Goal: Task Accomplishment & Management: Complete application form

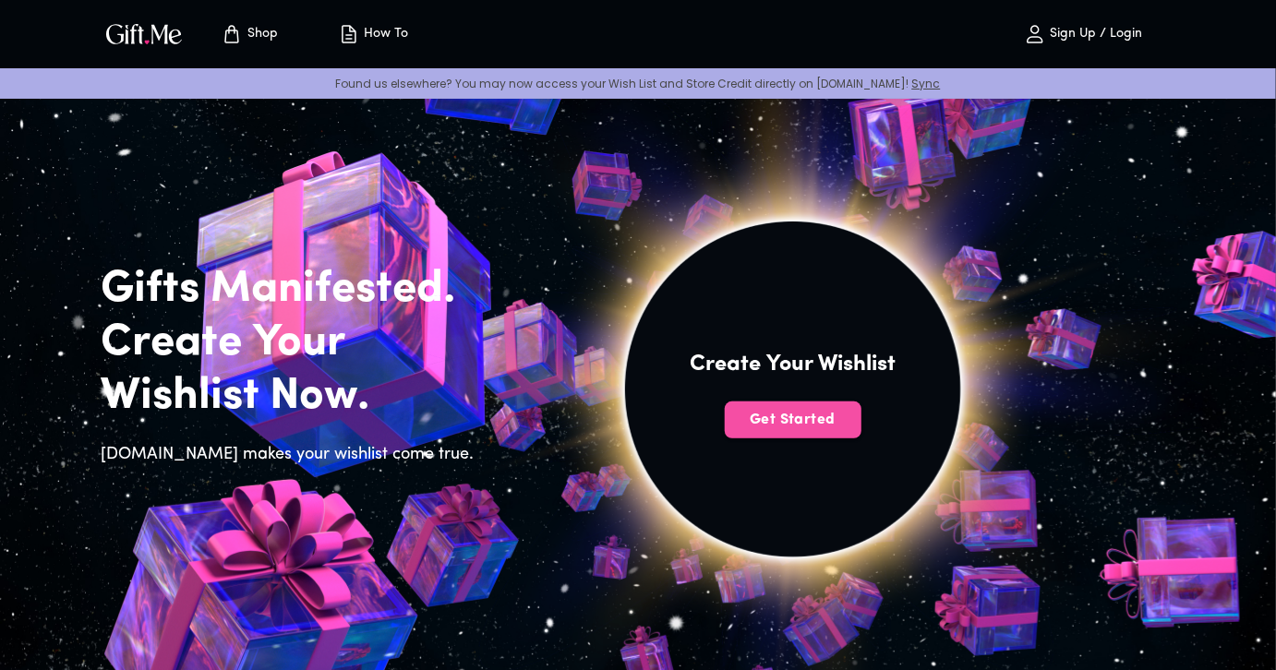
click at [798, 426] on span "Get Started" at bounding box center [793, 420] width 137 height 20
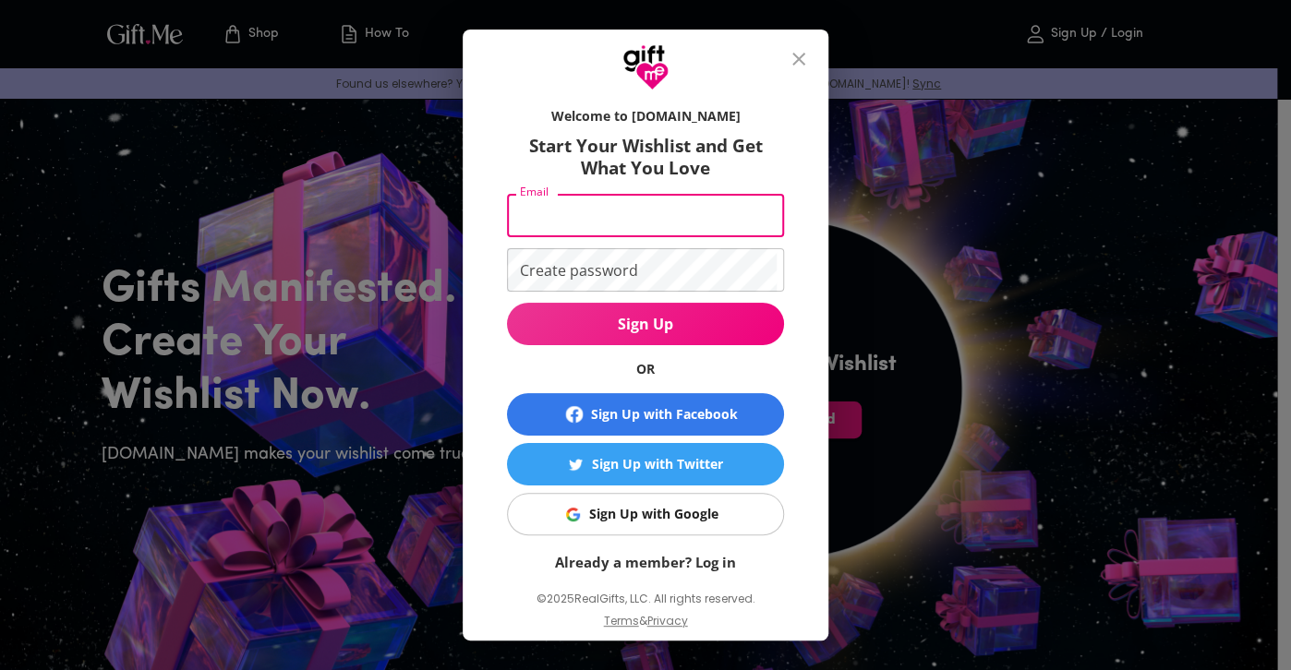
click at [732, 226] on input "Email" at bounding box center [642, 215] width 270 height 43
type input "v"
type input "blackwarrior8642@gmail.com"
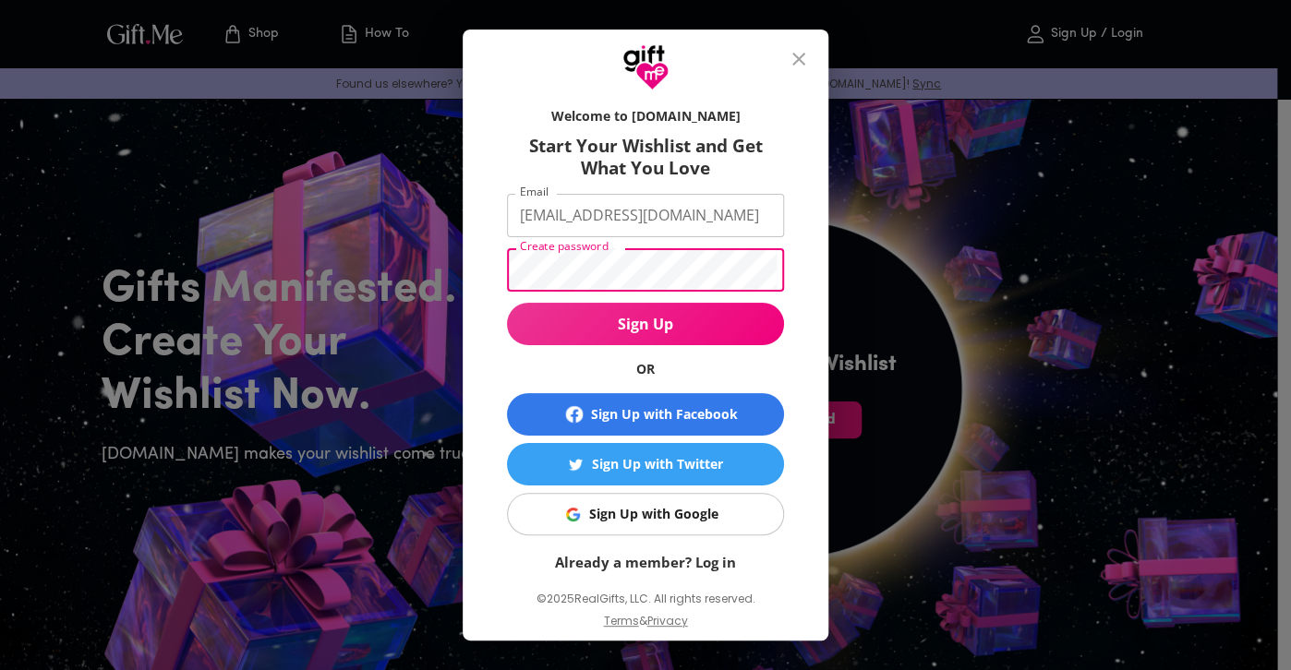
click at [507, 303] on button "Sign Up" at bounding box center [645, 324] width 277 height 42
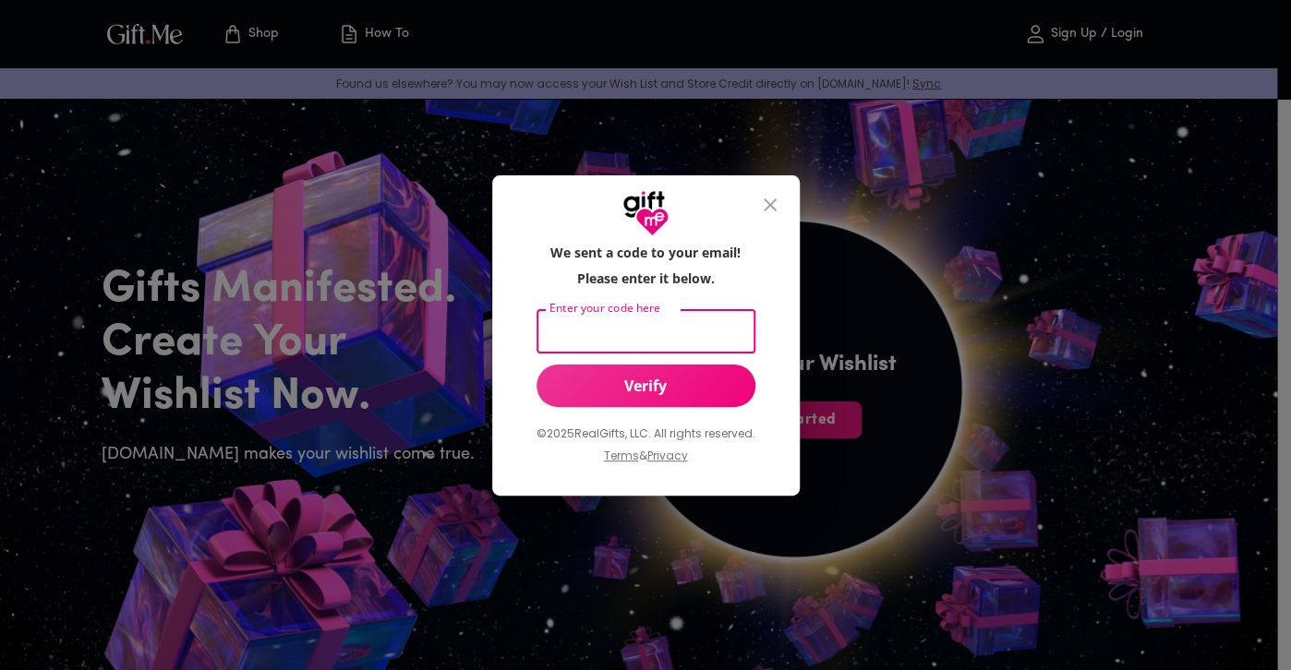
click at [652, 333] on input "Enter your code here" at bounding box center [641, 331] width 211 height 43
type input "821371"
click at [651, 394] on span "Verify" at bounding box center [645, 386] width 219 height 20
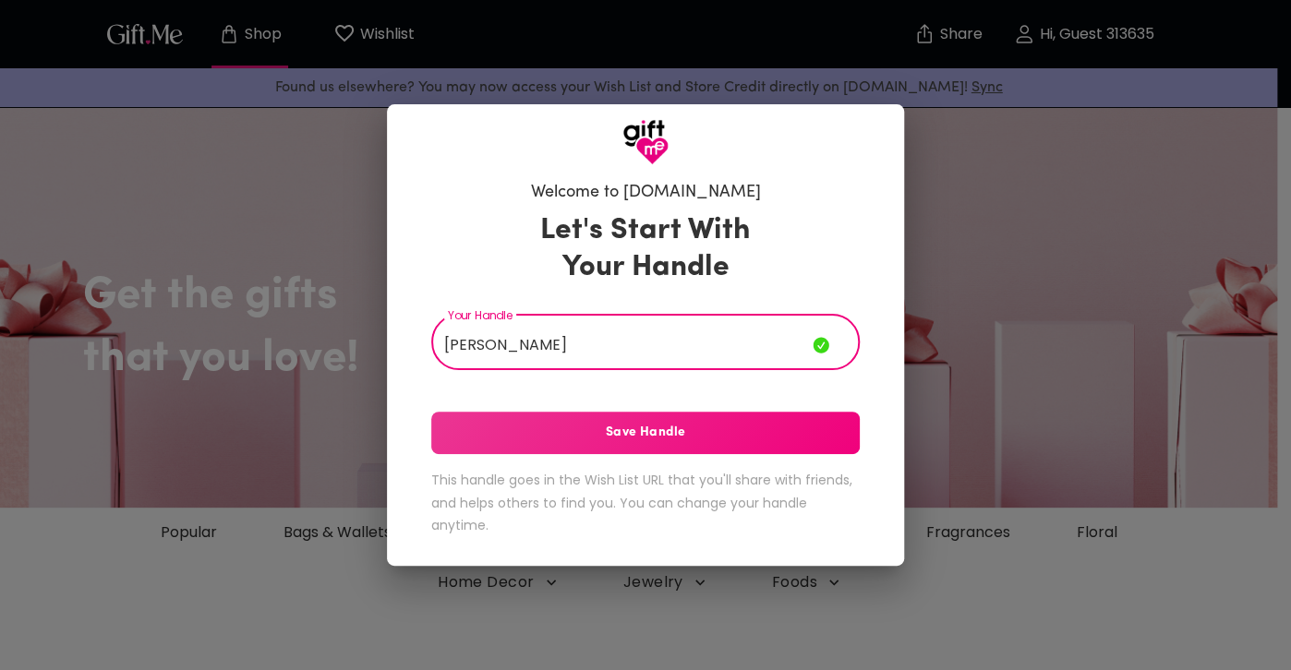
type input "[PERSON_NAME]"
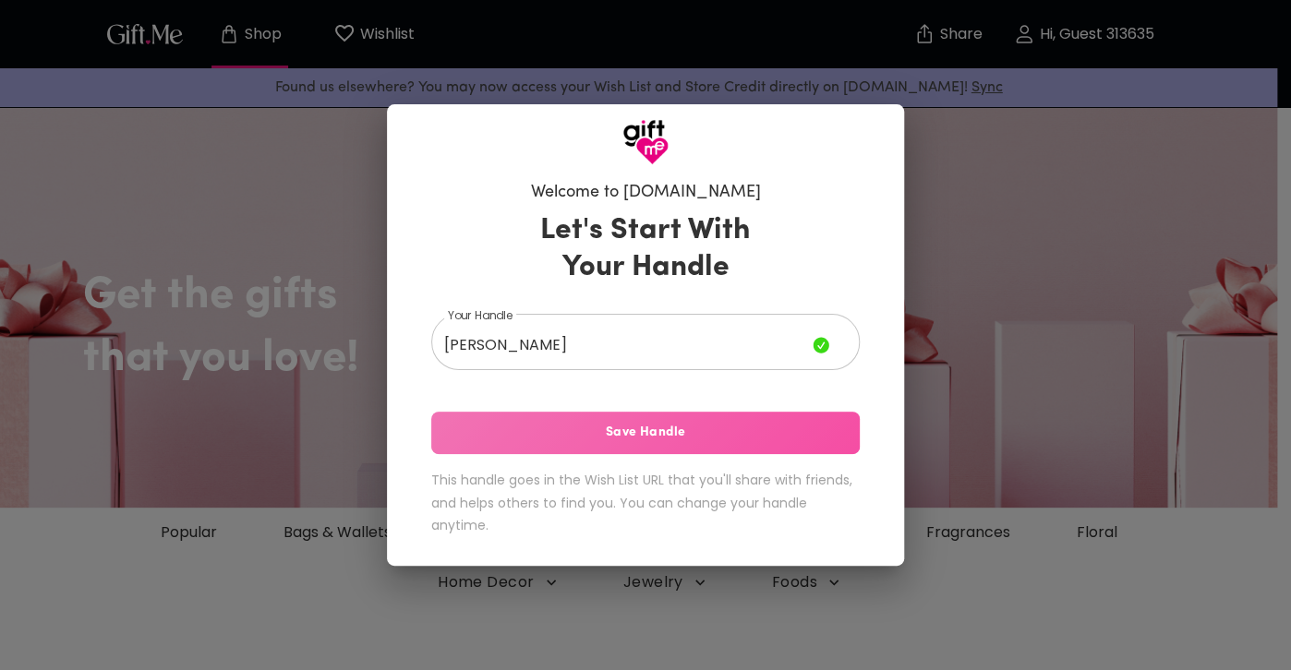
click at [630, 433] on span "Save Handle" at bounding box center [645, 433] width 428 height 20
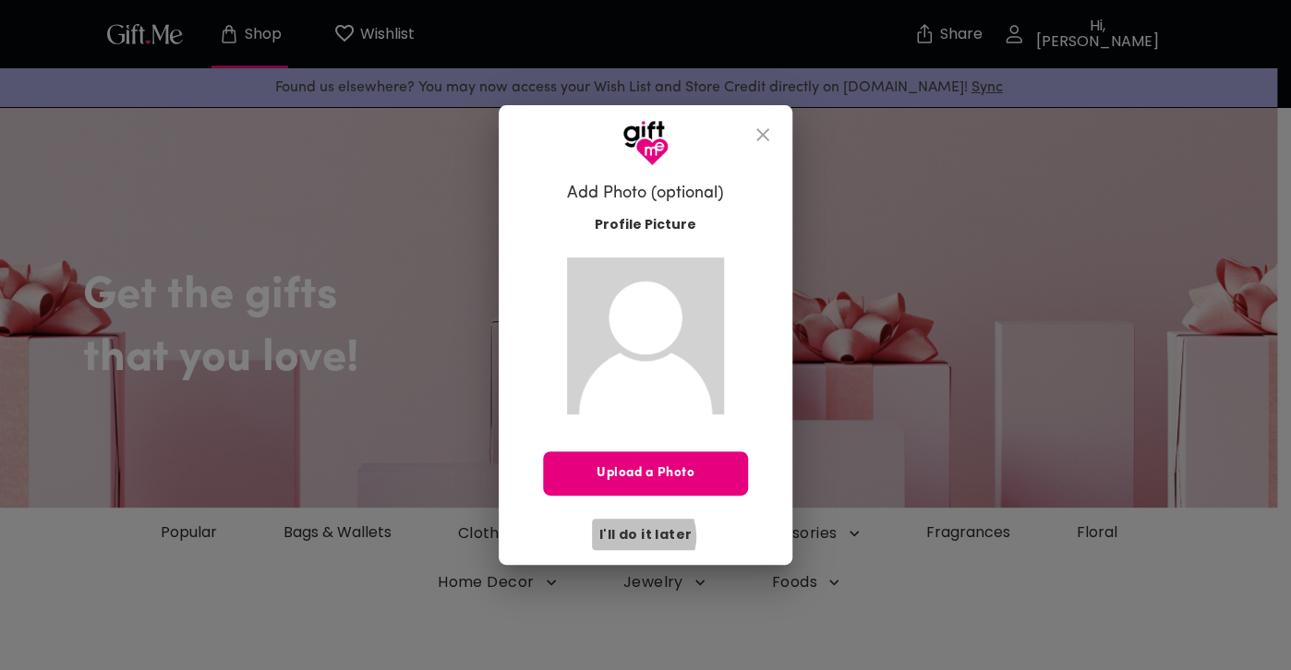
click at [640, 535] on span "I'll do it later" at bounding box center [645, 534] width 92 height 20
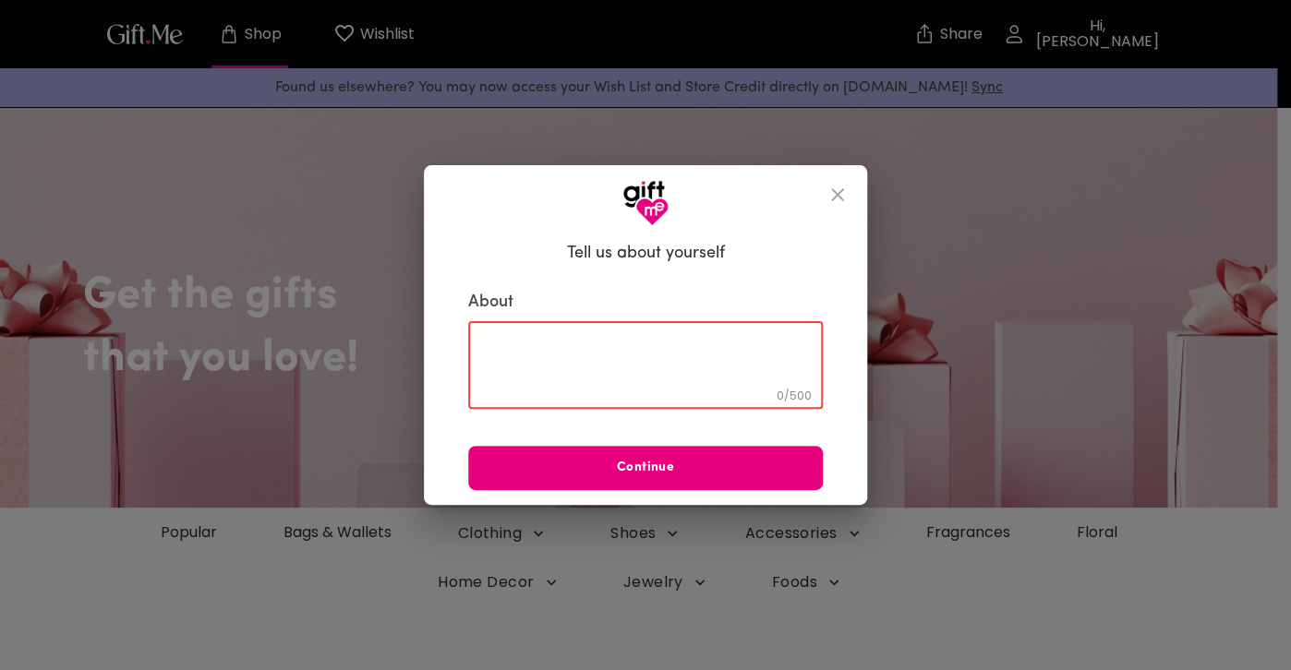
click at [643, 379] on textarea at bounding box center [645, 365] width 329 height 53
type textarea "I am a girl"
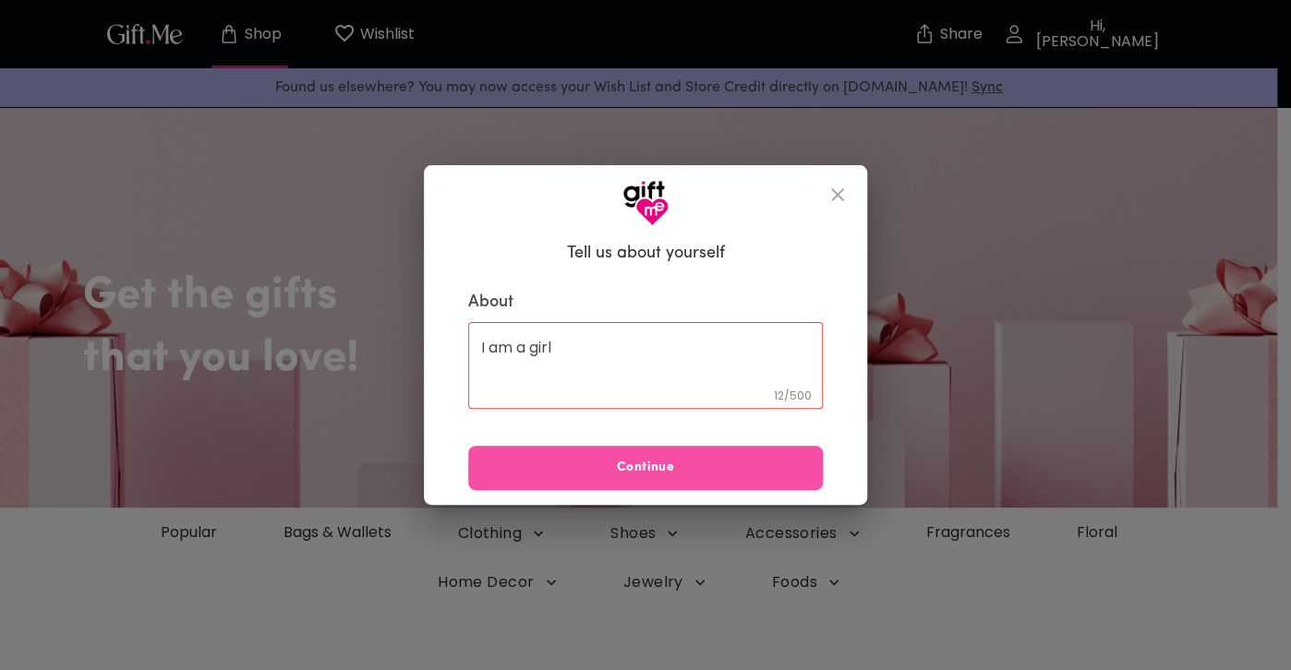
click at [653, 470] on span "Continue" at bounding box center [645, 468] width 355 height 20
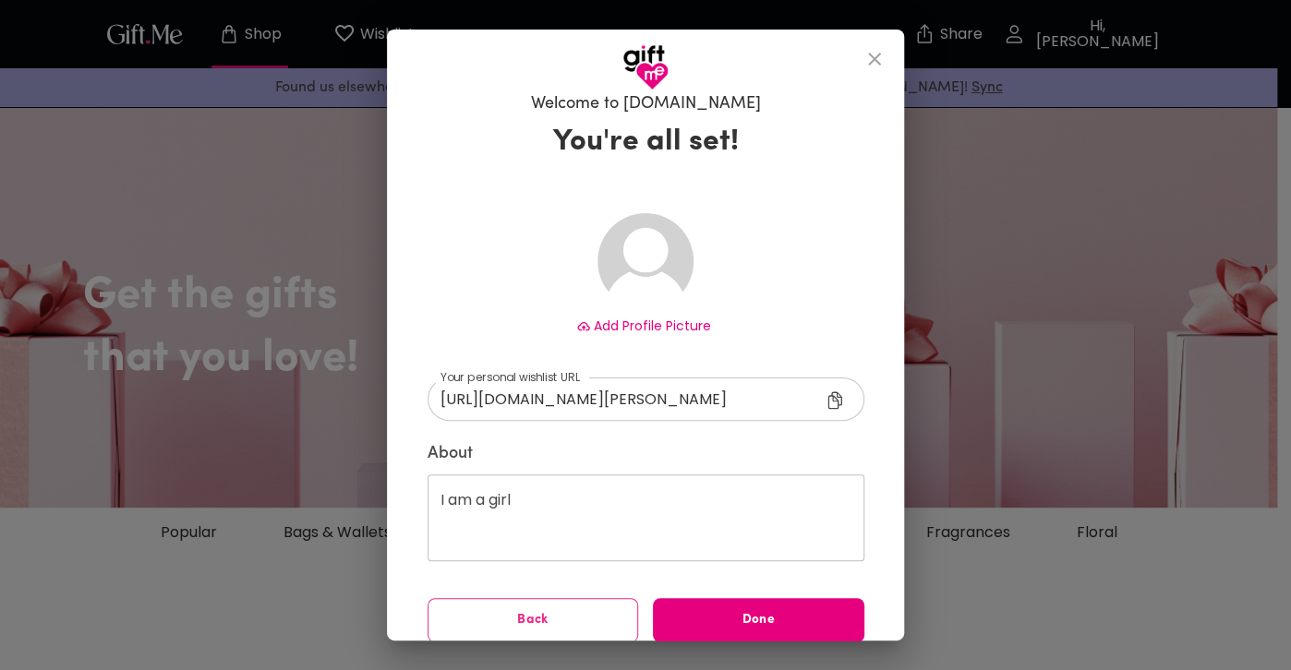
scroll to position [30, 0]
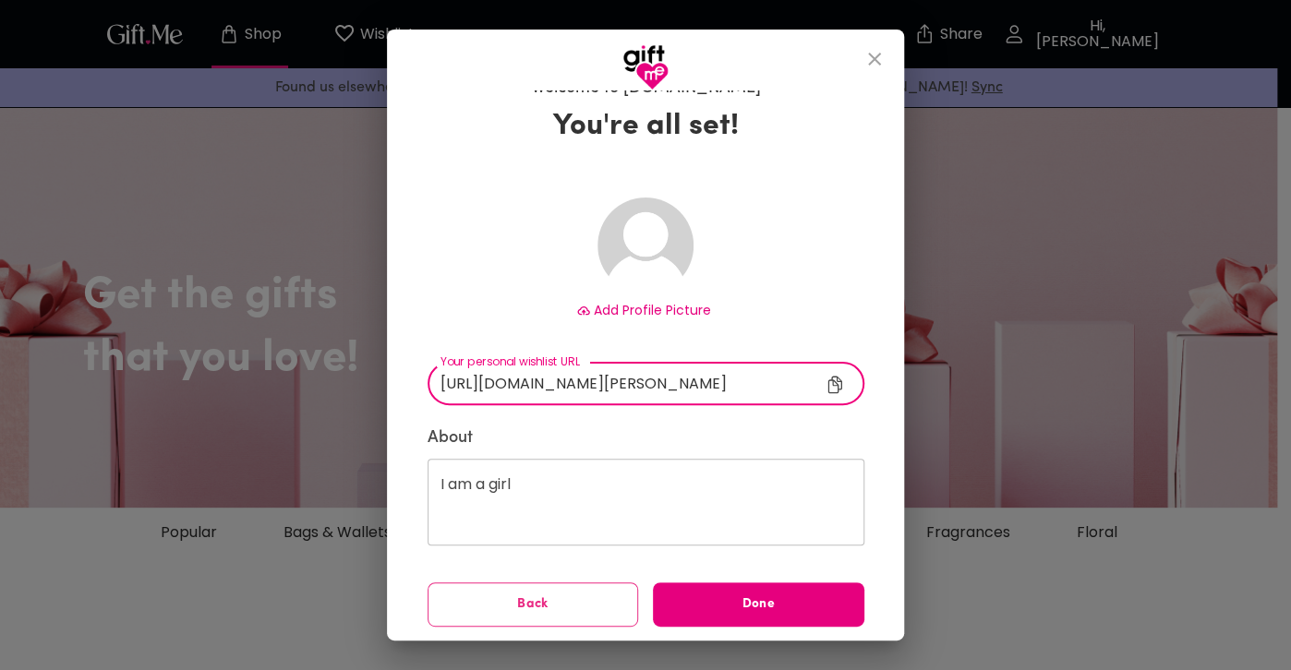
click at [632, 392] on input "[URL][DOMAIN_NAME][PERSON_NAME]" at bounding box center [638, 383] width 423 height 43
click at [585, 378] on input "[URL][DOMAIN_NAME][PERSON_NAME]" at bounding box center [638, 383] width 423 height 43
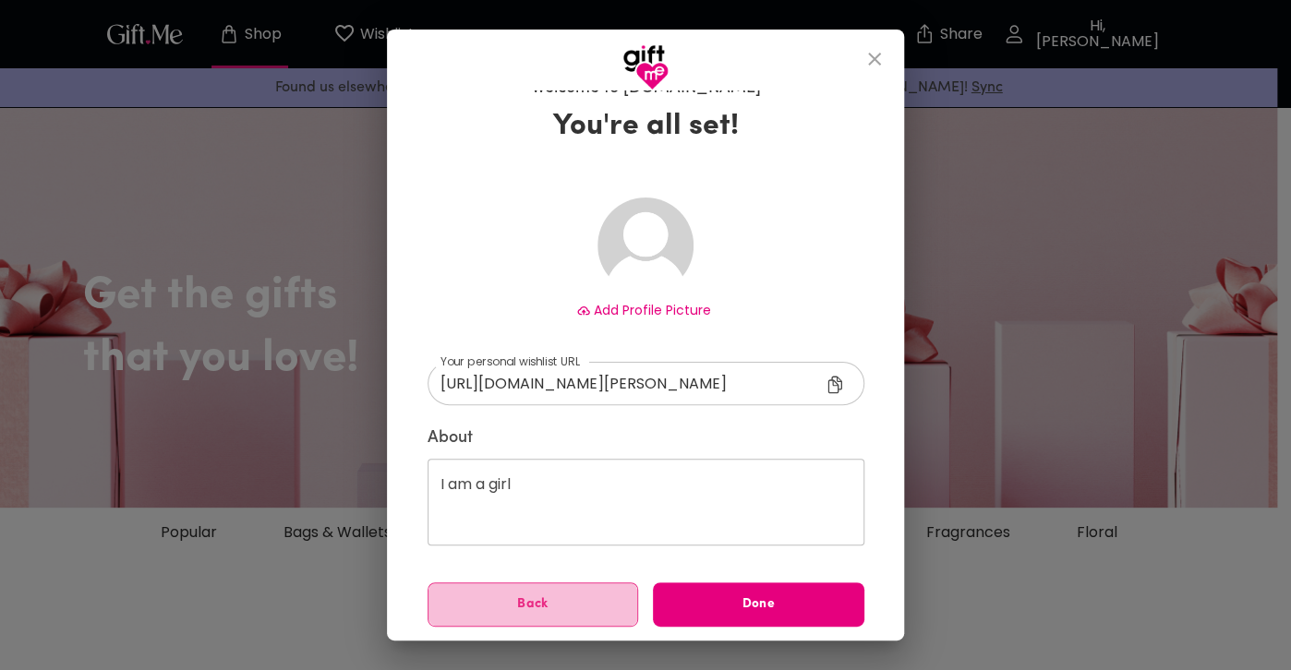
click at [495, 602] on span "Back" at bounding box center [533, 605] width 210 height 20
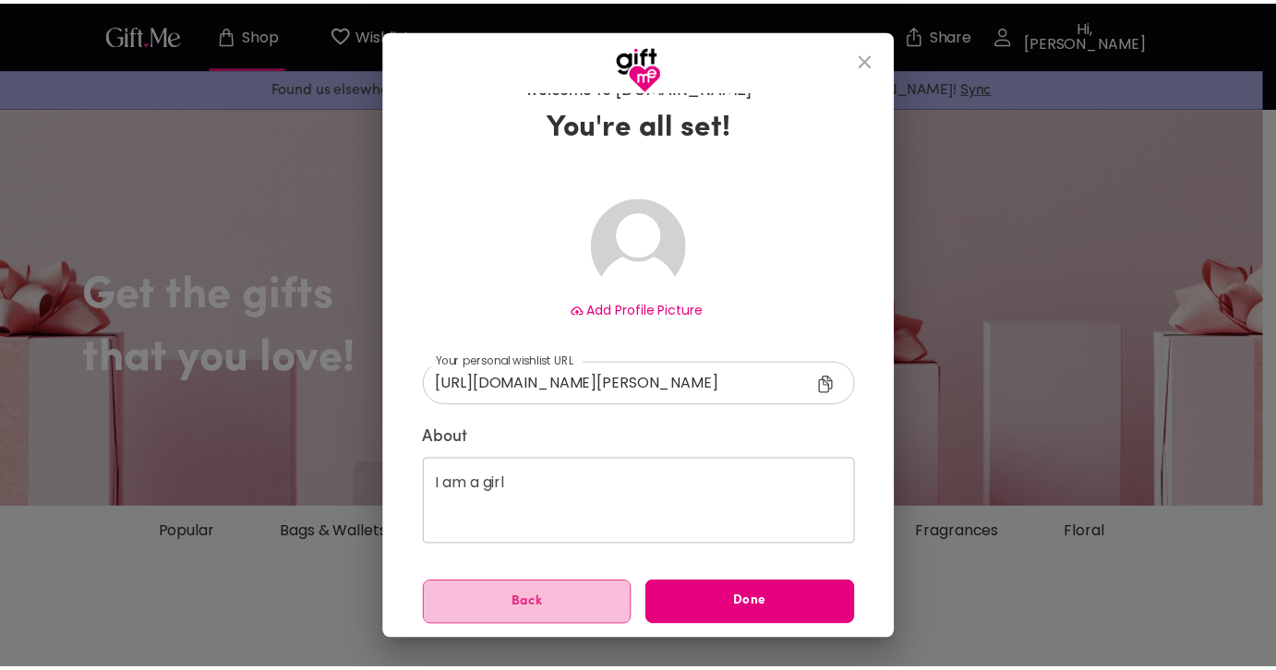
scroll to position [0, 0]
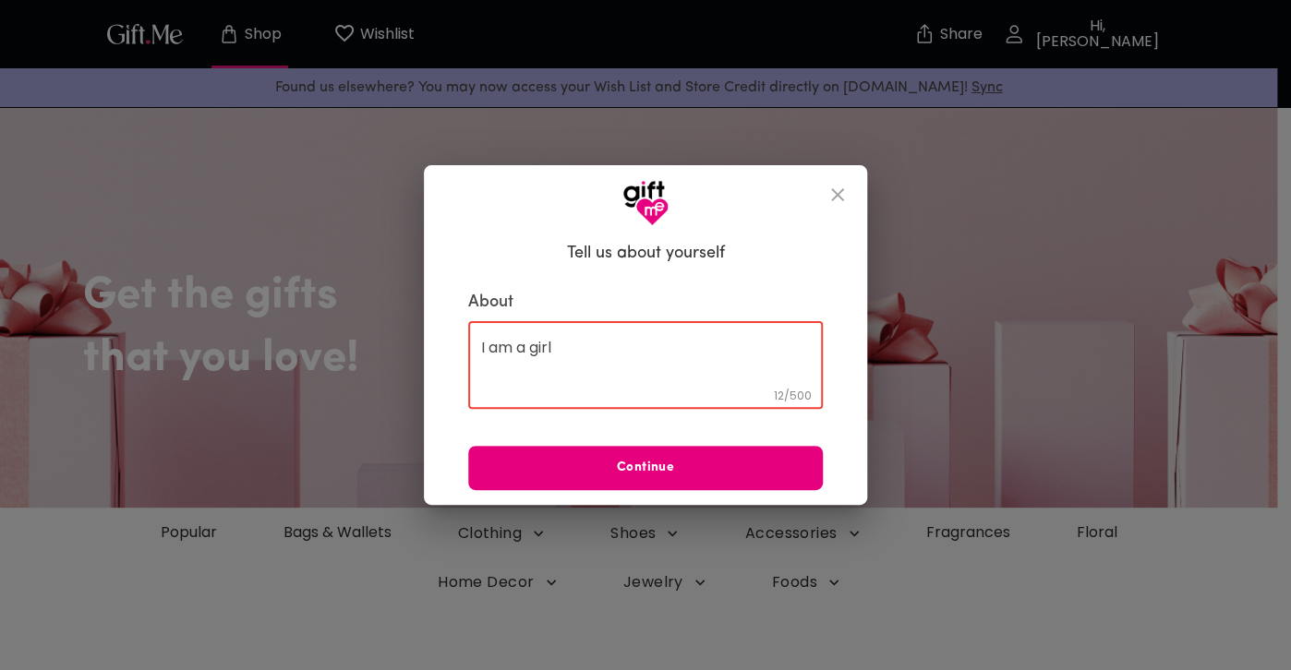
click at [584, 370] on textarea "I am a girl" at bounding box center [645, 365] width 329 height 53
type textarea "I"
type textarea "Hehe"
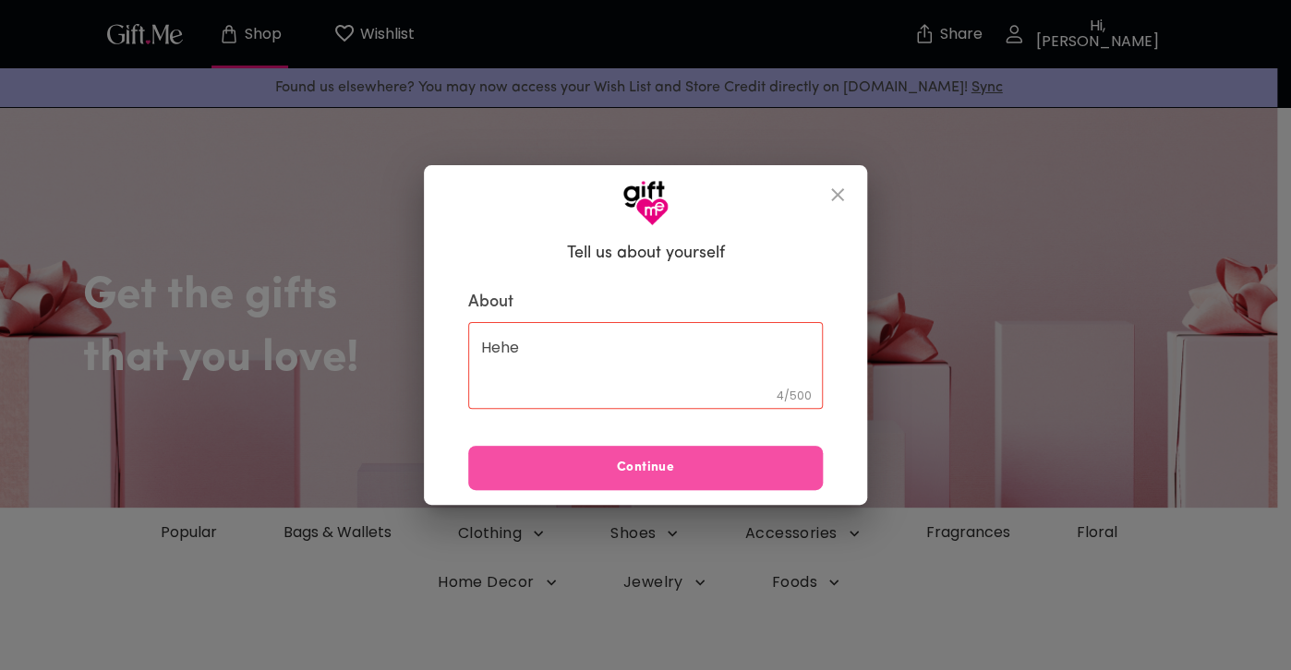
click at [622, 463] on span "Continue" at bounding box center [645, 468] width 355 height 20
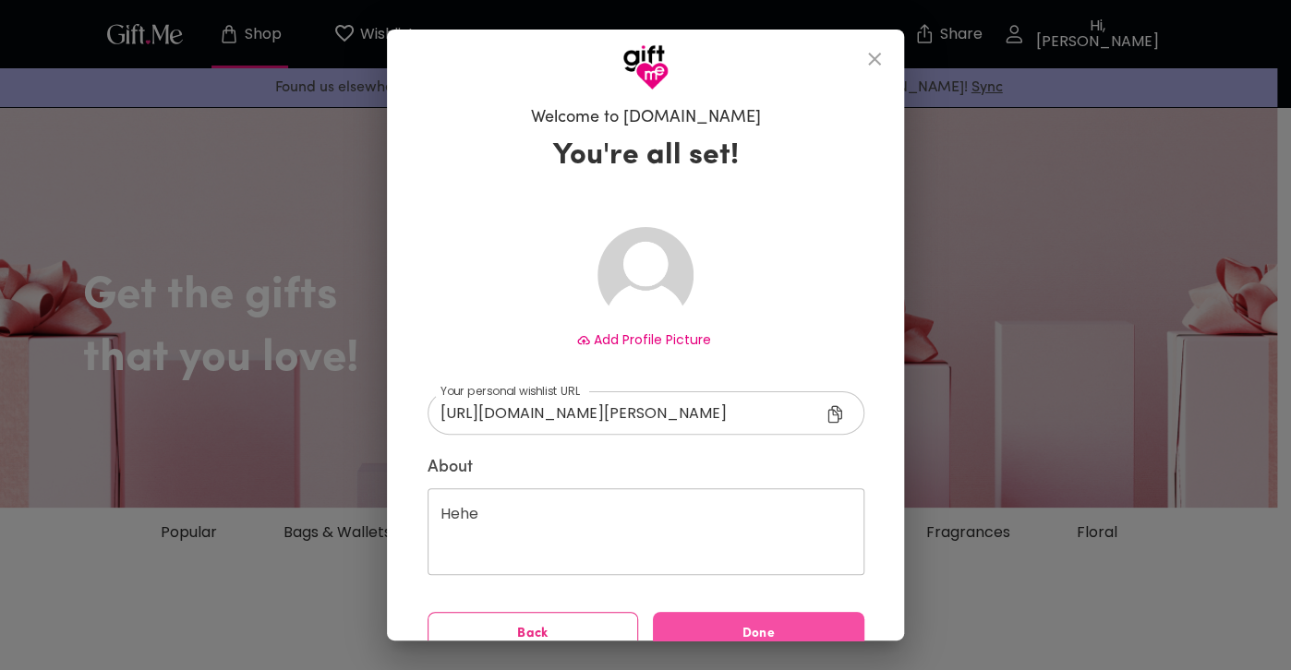
click at [700, 625] on span "Done" at bounding box center [758, 634] width 211 height 20
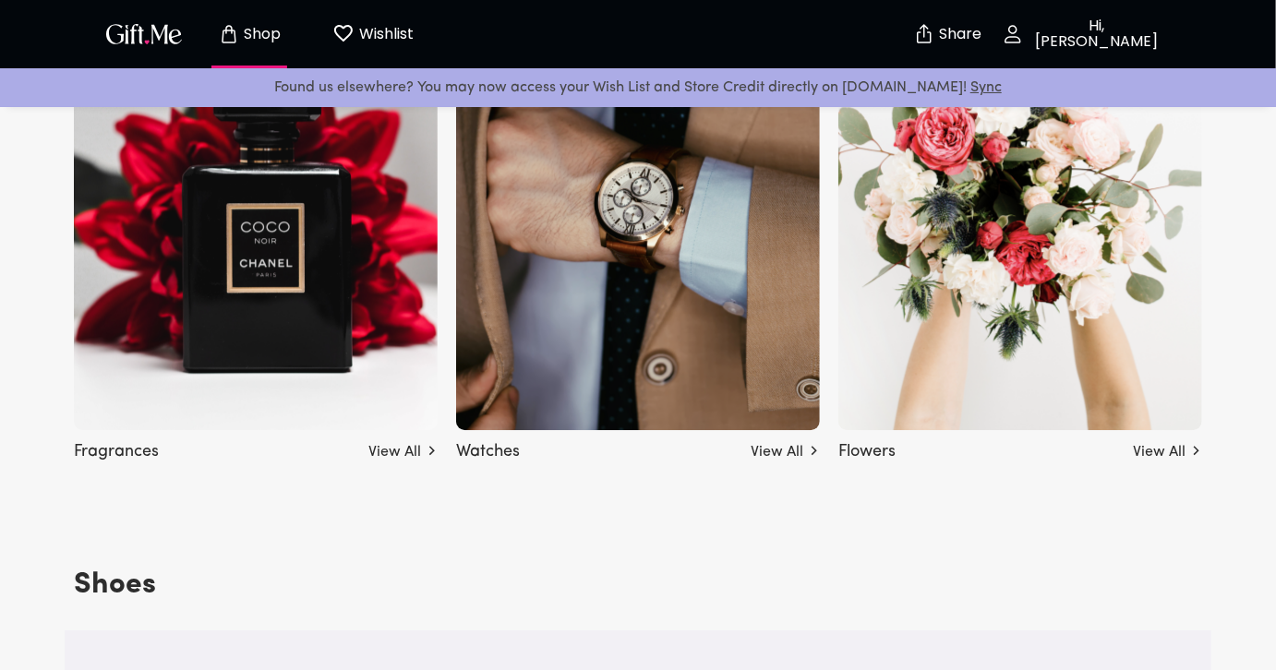
scroll to position [2203, 0]
